Goal: Find specific page/section

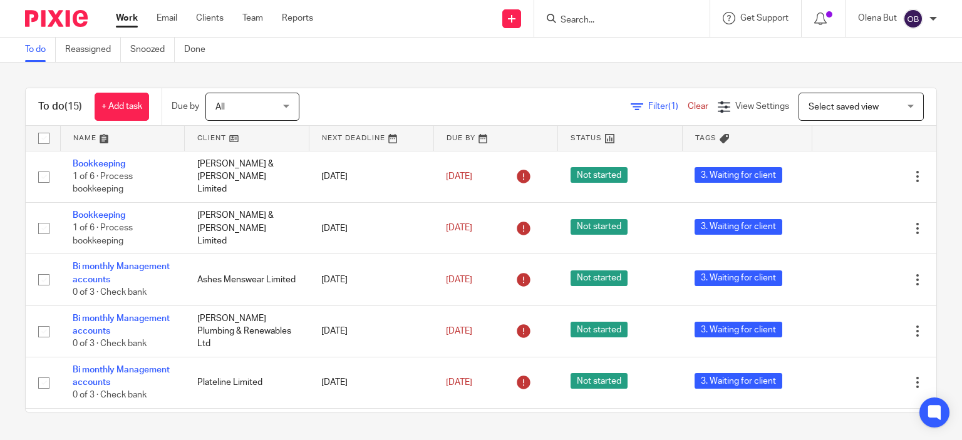
click at [573, 20] on input "Search" at bounding box center [615, 20] width 113 height 11
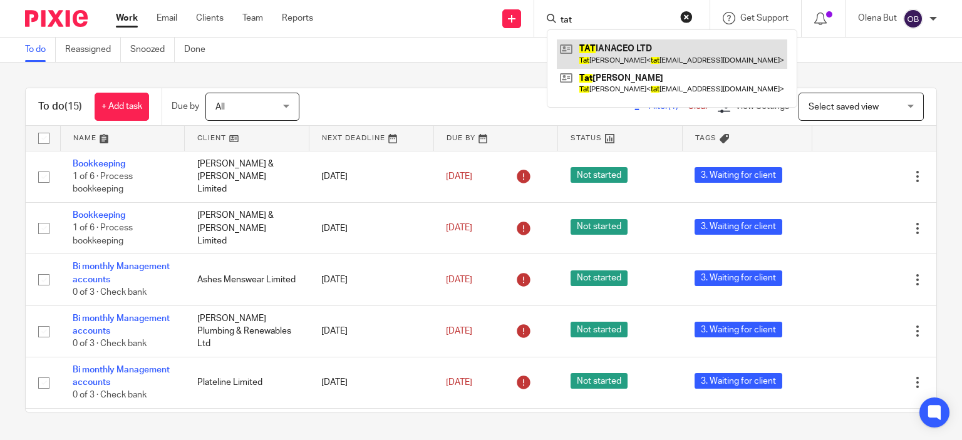
type input "tat"
click at [609, 54] on link at bounding box center [672, 53] width 230 height 29
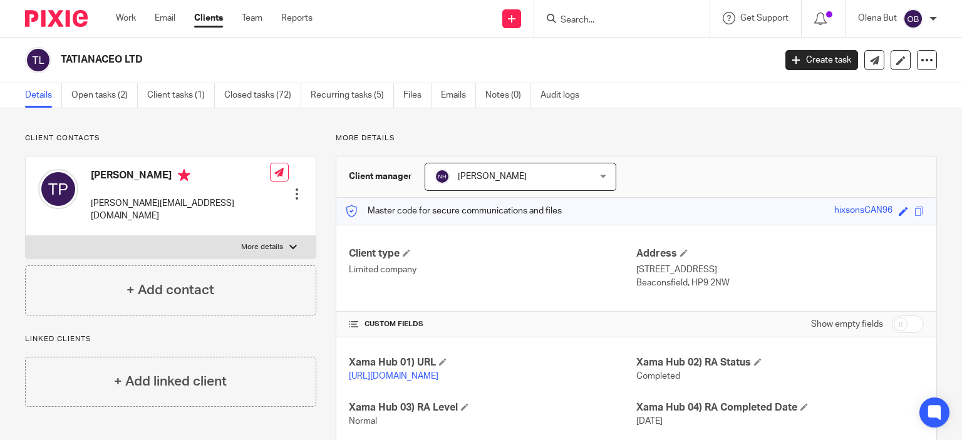
drag, startPoint x: 578, startPoint y: 7, endPoint x: 575, endPoint y: 13, distance: 6.4
click at [579, 12] on div at bounding box center [621, 18] width 175 height 37
click at [583, 15] on input "Search" at bounding box center [615, 20] width 113 height 11
type input "и"
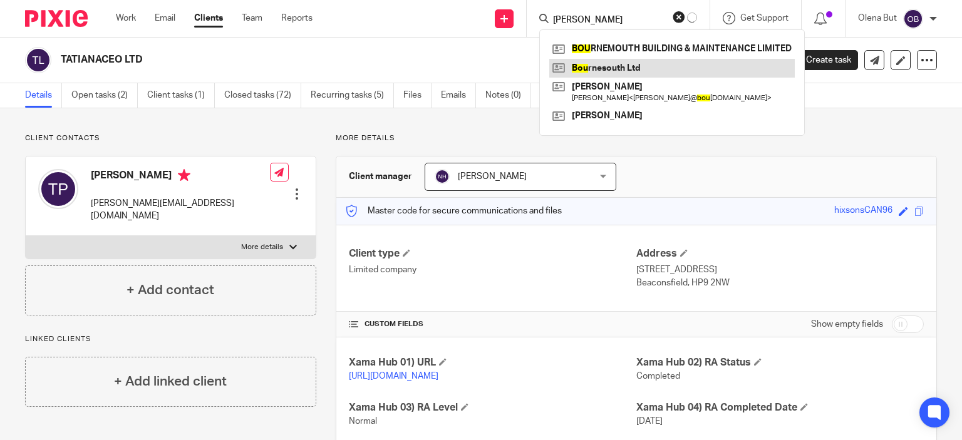
type input "[PERSON_NAME]"
click at [628, 73] on link at bounding box center [671, 68] width 245 height 19
